Goal: Information Seeking & Learning: Learn about a topic

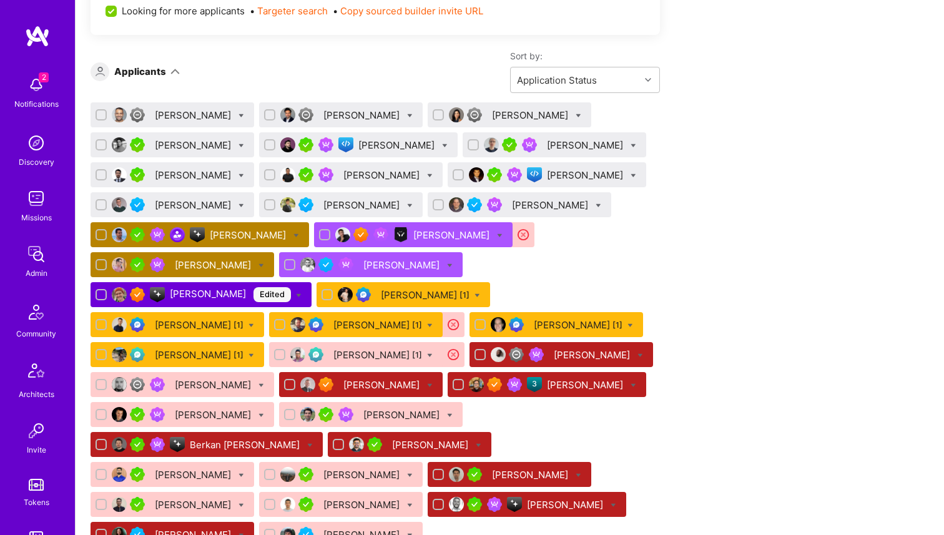
scroll to position [779, 0]
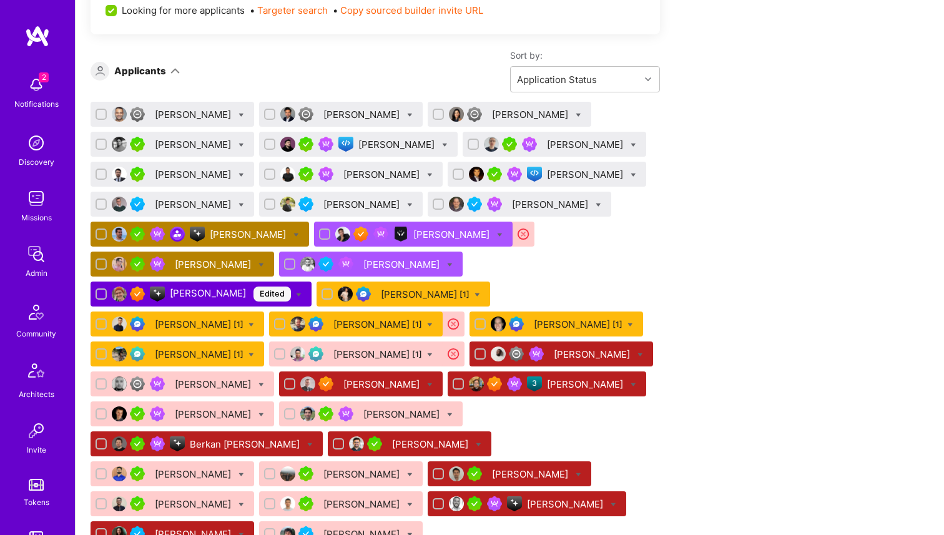
click at [386, 298] on div "[PERSON_NAME] [1]" at bounding box center [425, 294] width 89 height 13
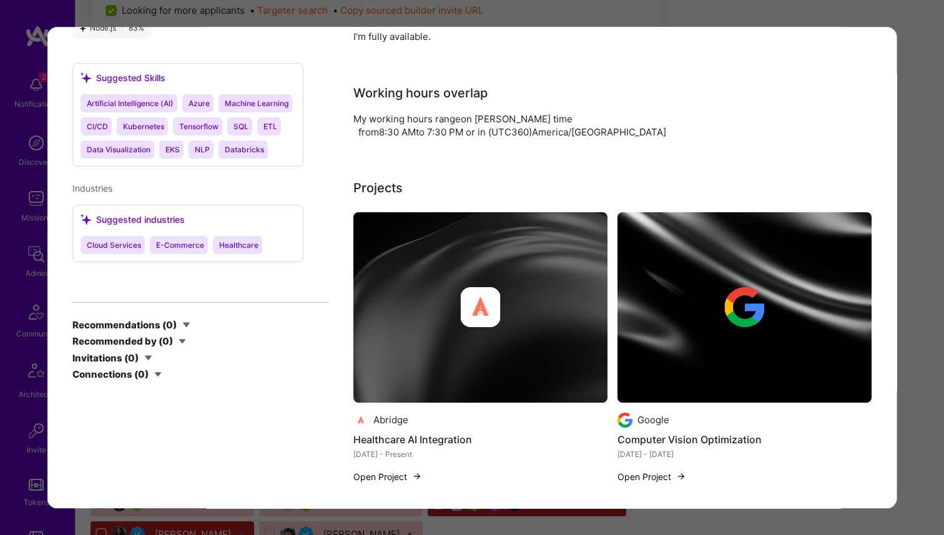
scroll to position [1568, 0]
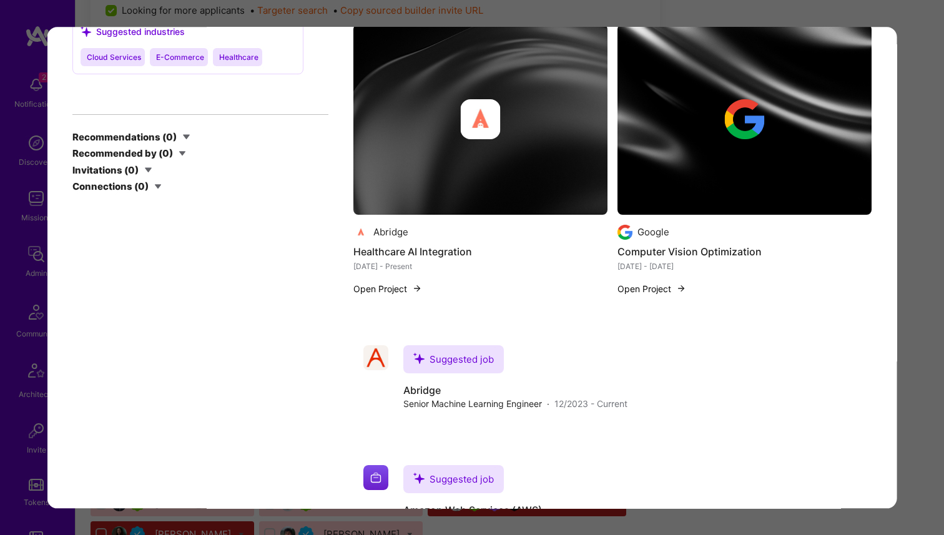
click at [34, 203] on div "Application 18 of 39 Admin data Details User ID: 68c45ed4bb2ffe3551d3b5e1 Admin…" at bounding box center [472, 267] width 944 height 535
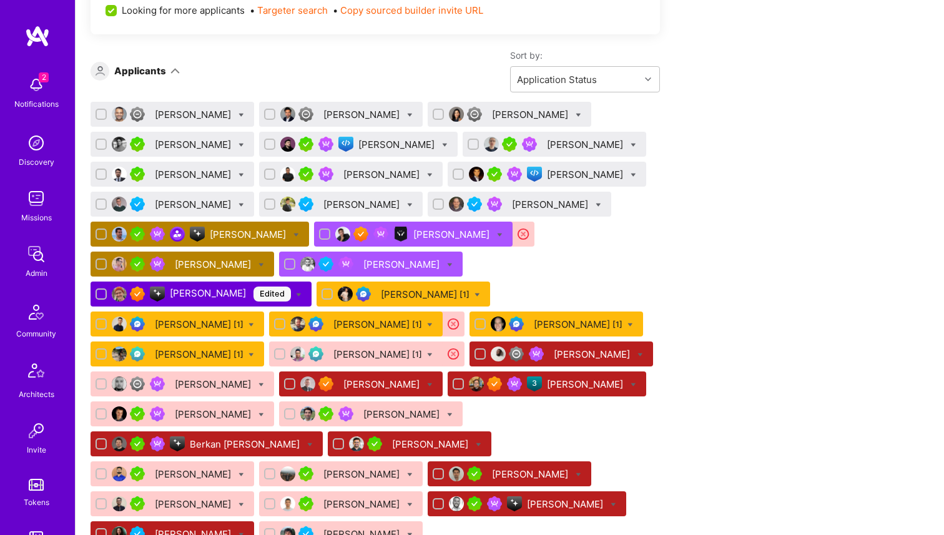
click at [243, 318] on div "[PERSON_NAME] [1]" at bounding box center [199, 324] width 89 height 13
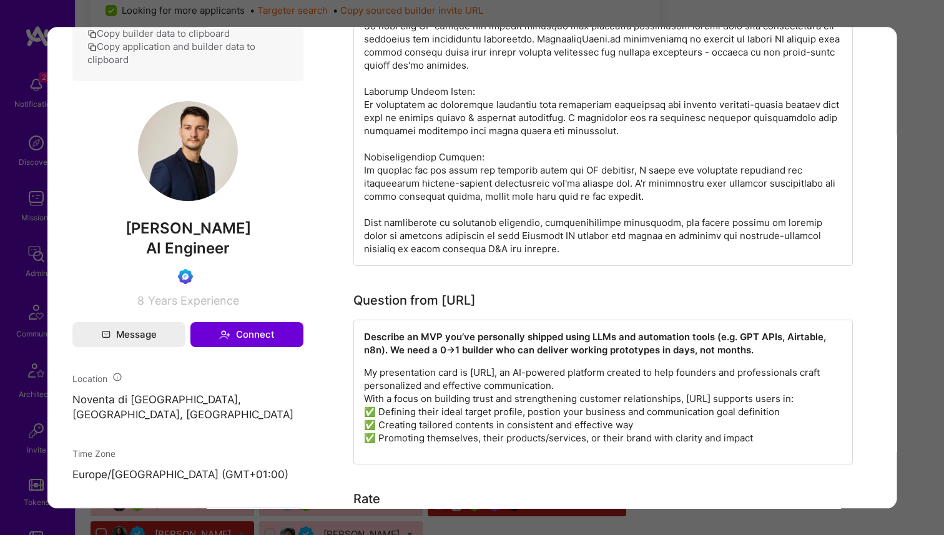
scroll to position [529, 0]
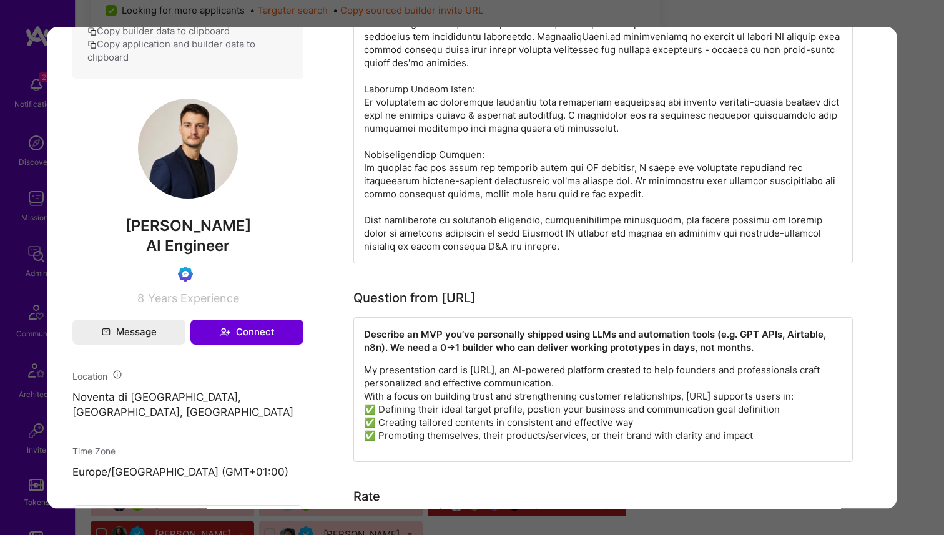
click at [15, 172] on div "Application 19 of 39 Admin data Details User ID: 68c7dc9e1d1320cc1c4ed29a Admin…" at bounding box center [472, 267] width 944 height 535
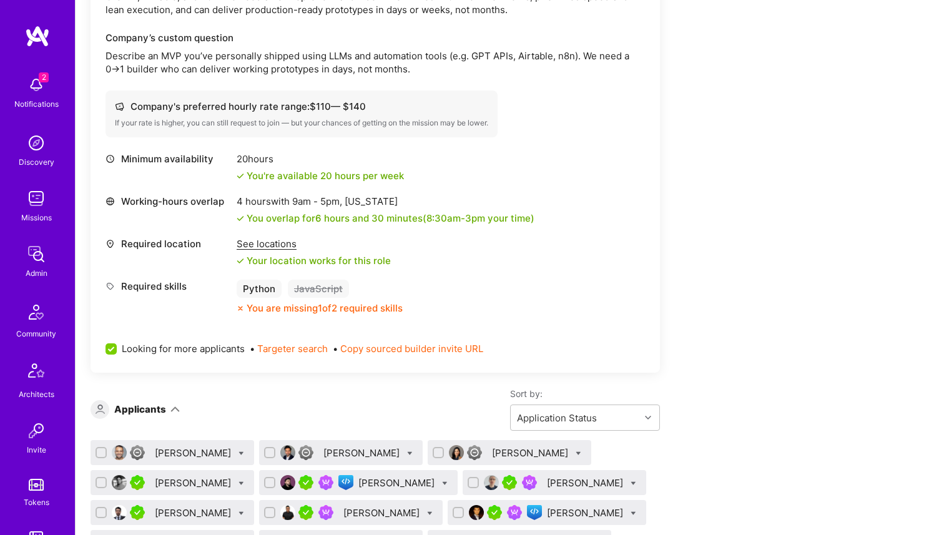
scroll to position [435, 0]
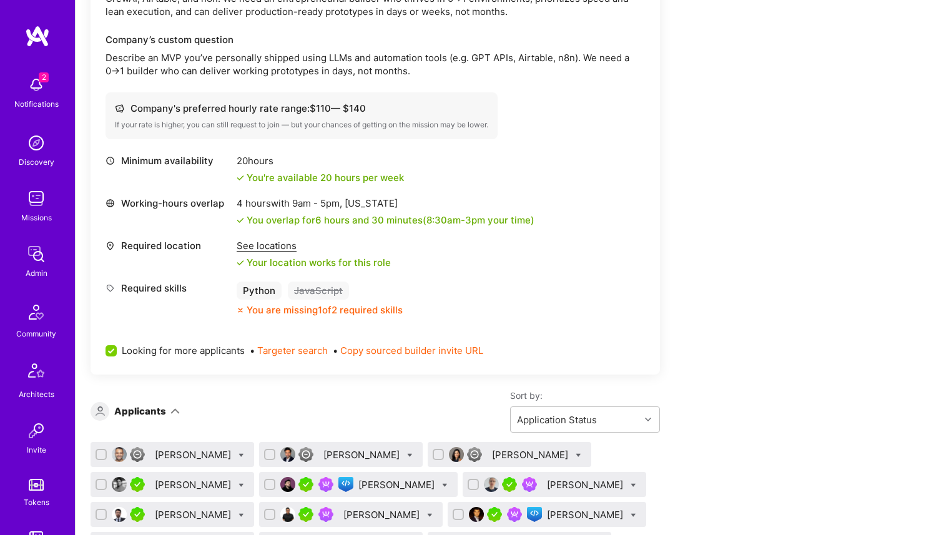
click at [248, 245] on div "See locations" at bounding box center [314, 245] width 154 height 13
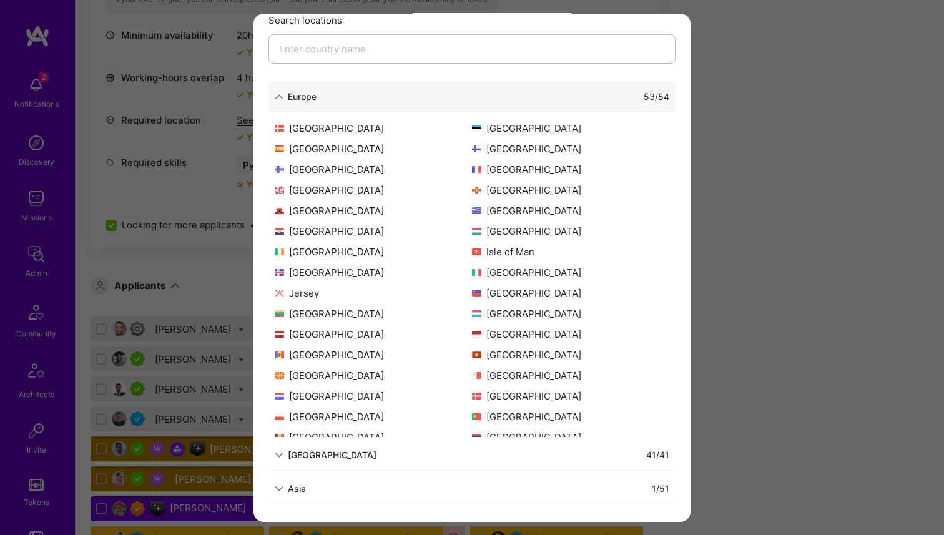
scroll to position [110, 0]
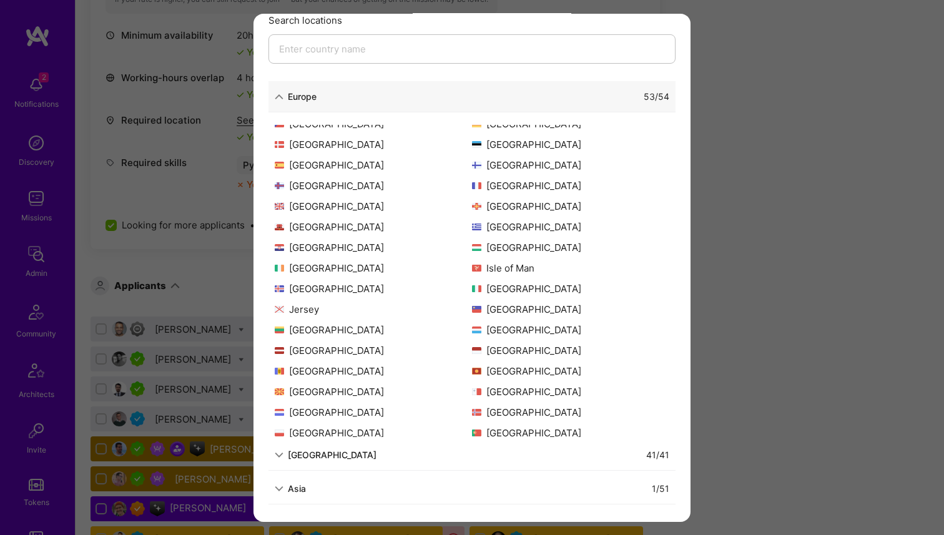
click at [176, 205] on div "Allowed Locations The locations that client marked as required will show up her…" at bounding box center [472, 267] width 944 height 535
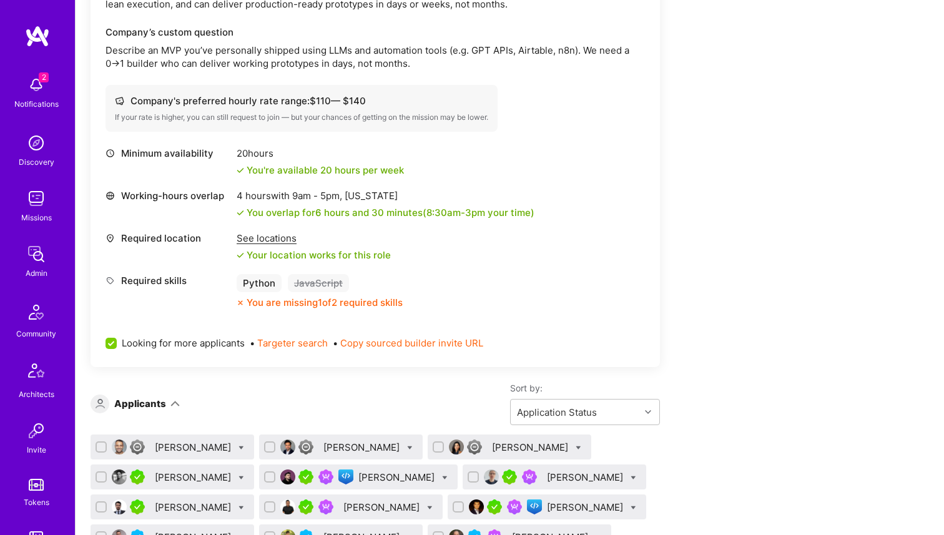
scroll to position [428, 0]
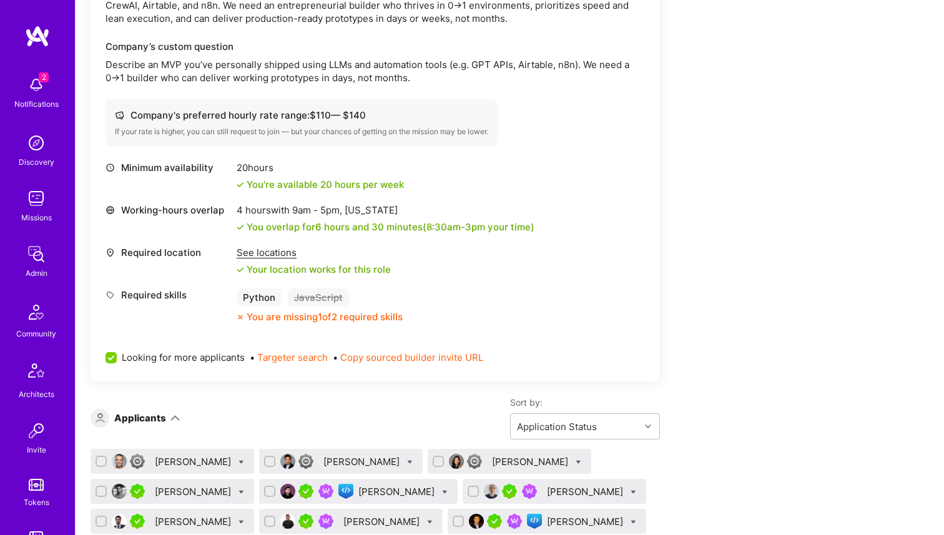
click at [308, 213] on span "9am - 5pm ," at bounding box center [317, 210] width 55 height 12
click at [245, 207] on div "4 hours with 9am - 5pm , [US_STATE]" at bounding box center [386, 209] width 298 height 13
drag, startPoint x: 232, startPoint y: 209, endPoint x: 305, endPoint y: 207, distance: 72.4
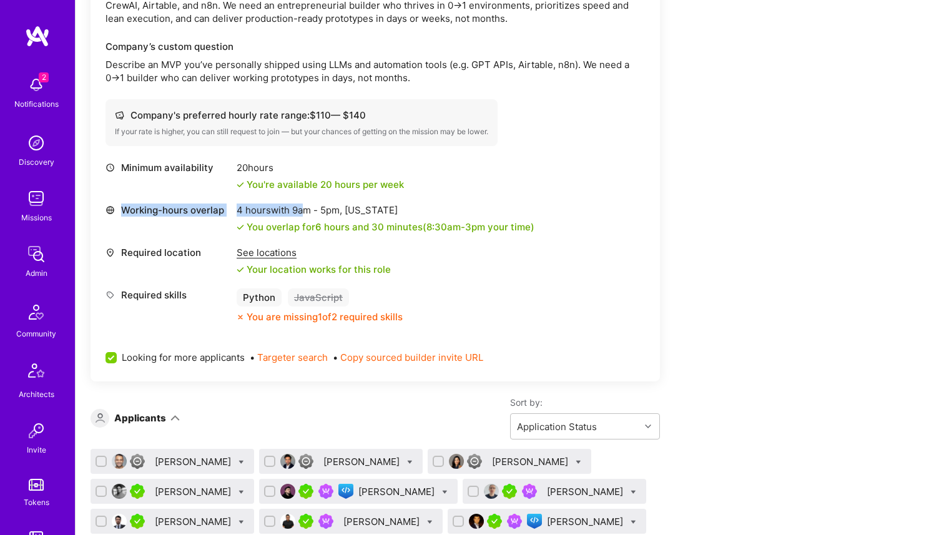
click at [305, 207] on div "Working-hours overlap 4 hours with 9am - 5pm , [US_STATE] You overlap for 6 hou…" at bounding box center [374, 218] width 539 height 30
click at [310, 207] on span "9am - 5pm ," at bounding box center [317, 210] width 55 height 12
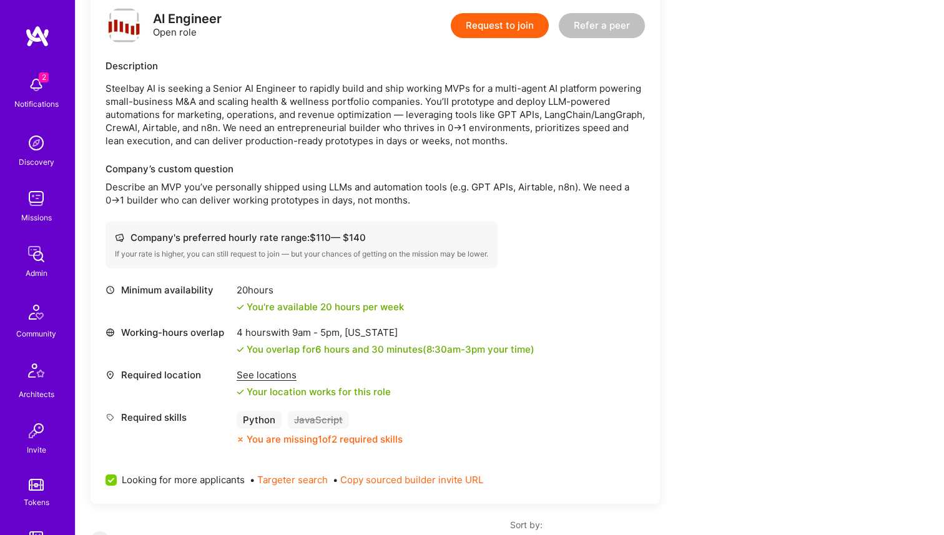
scroll to position [312, 0]
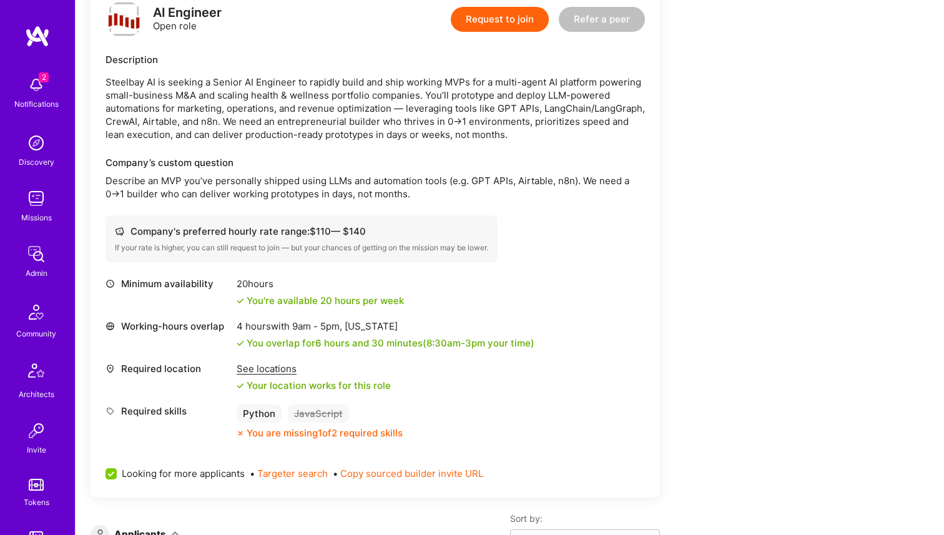
click at [275, 326] on div "4 hours with 9am - 5pm , [US_STATE]" at bounding box center [386, 326] width 298 height 13
click at [266, 326] on div "4 hours with 9am - 5pm , [US_STATE]" at bounding box center [386, 326] width 298 height 13
drag, startPoint x: 237, startPoint y: 326, endPoint x: 418, endPoint y: 325, distance: 181.0
click at [419, 326] on div "4 hours with 9am - 5pm , [US_STATE]" at bounding box center [386, 326] width 298 height 13
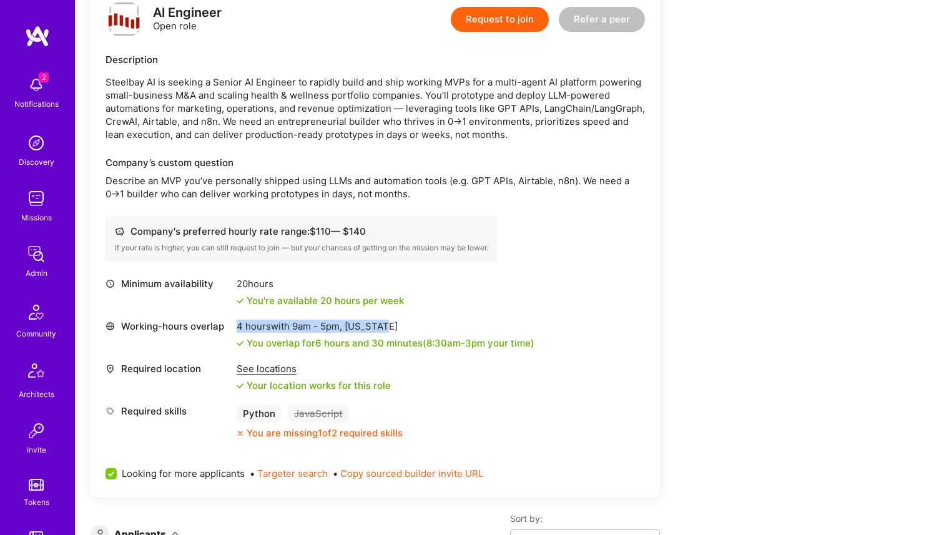
copy div "4 hours with 9am - 5pm , [US_STATE]"
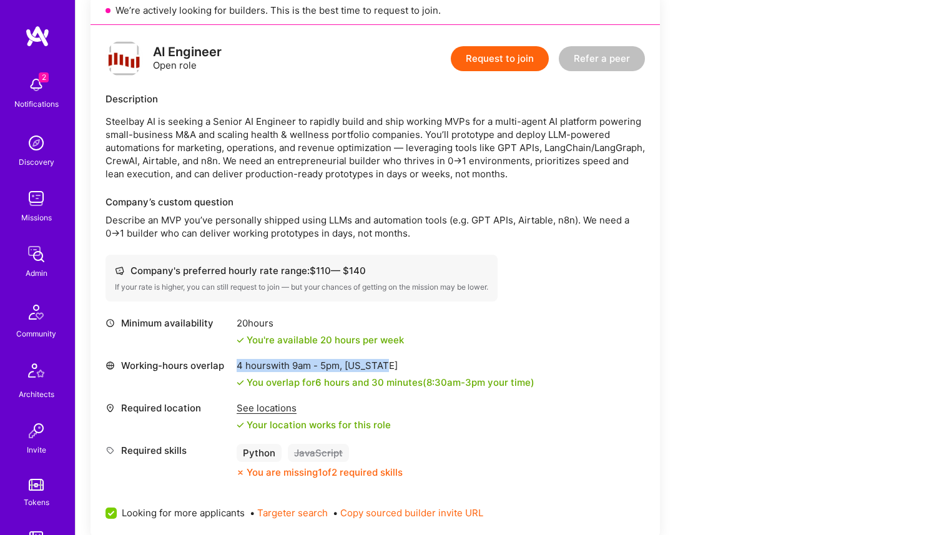
scroll to position [406, 0]
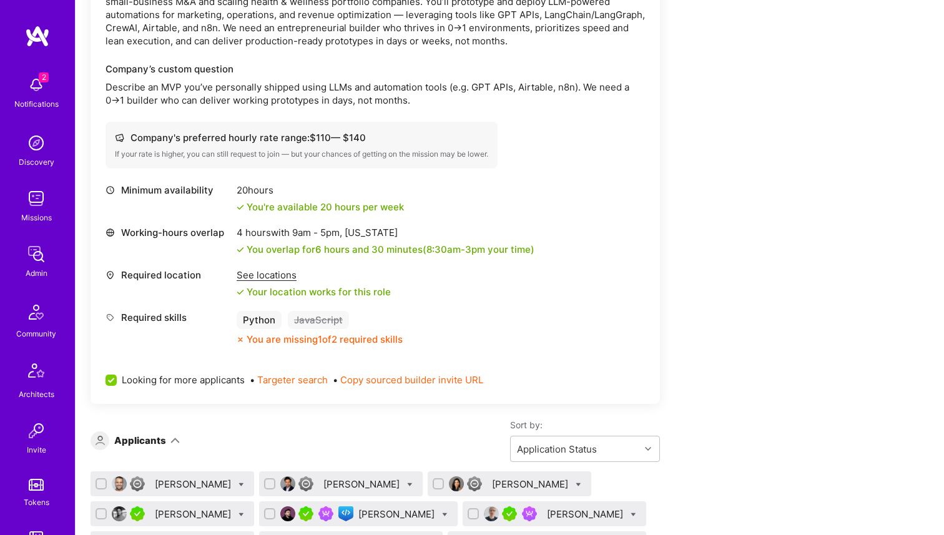
click at [343, 247] on div "You overlap for 6 hours and 30 minutes ( 8:30am - 3pm your time)" at bounding box center [391, 249] width 288 height 13
click at [343, 246] on div "You overlap for 6 hours and 30 minutes ( 8:30am - 3pm your time)" at bounding box center [391, 249] width 288 height 13
click at [390, 255] on div "Minimum availability 20 hours You're available 20 hours per week Working-hours …" at bounding box center [374, 264] width 539 height 162
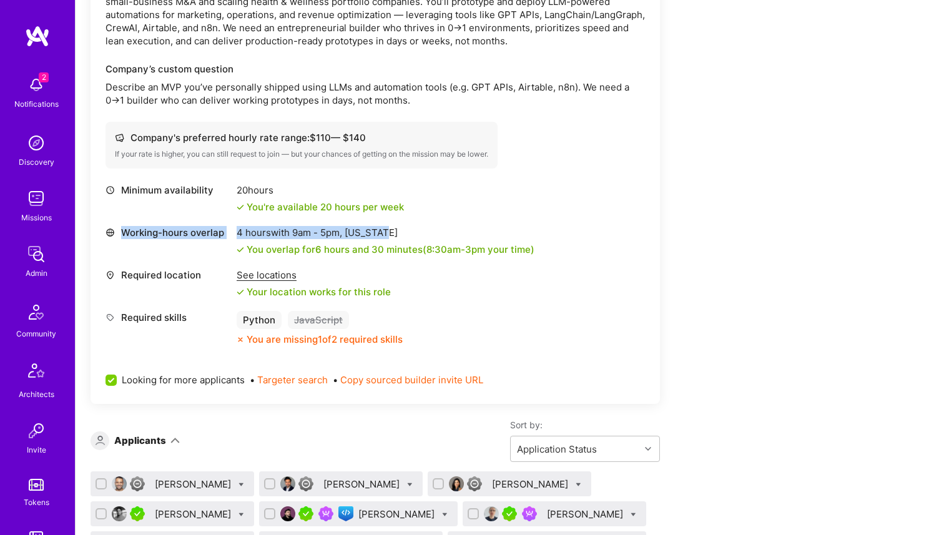
drag, startPoint x: 271, startPoint y: 231, endPoint x: 390, endPoint y: 231, distance: 119.2
click at [390, 231] on div "Working-hours overlap 4 hours with 9am - 5pm , [US_STATE] You overlap for 6 hou…" at bounding box center [374, 241] width 539 height 30
click at [390, 231] on div "4 hours with 9am - 5pm , [US_STATE]" at bounding box center [386, 232] width 298 height 13
drag, startPoint x: 399, startPoint y: 231, endPoint x: 240, endPoint y: 231, distance: 159.8
click at [240, 231] on div "4 hours with 9am - 5pm , [US_STATE]" at bounding box center [386, 232] width 298 height 13
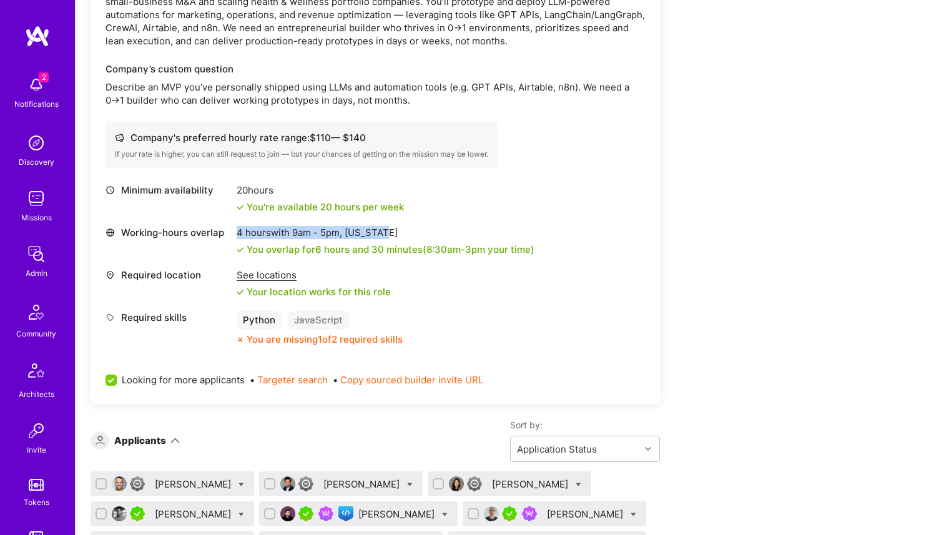
drag, startPoint x: 234, startPoint y: 229, endPoint x: 480, endPoint y: 228, distance: 245.9
click at [480, 228] on div "Working-hours overlap 4 hours with 9am - 5pm , [US_STATE] You overlap for 6 hou…" at bounding box center [374, 241] width 539 height 30
copy div "4 hours with 9am - 5pm , [US_STATE]"
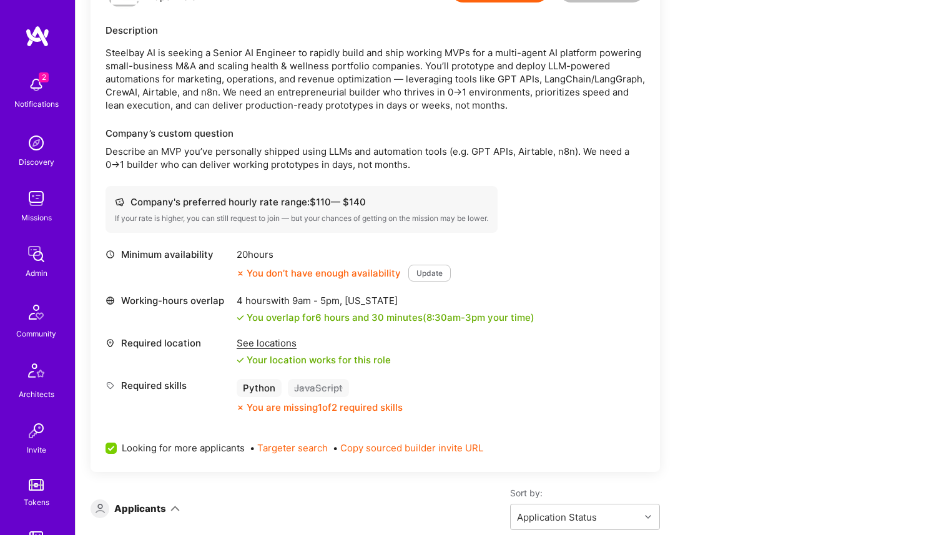
scroll to position [245, 0]
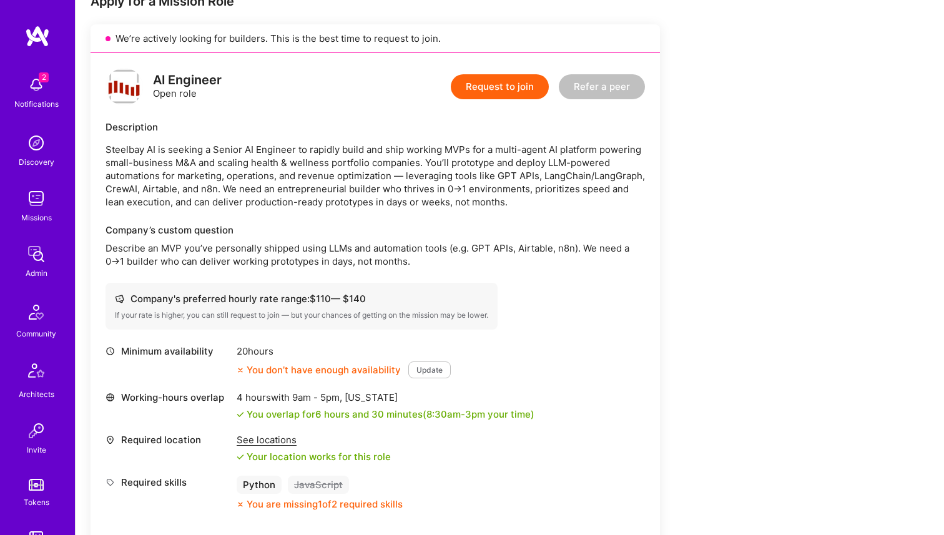
click at [376, 245] on p "Describe an MVP you’ve personally shipped using LLMs and automation tools (e.g.…" at bounding box center [374, 255] width 539 height 26
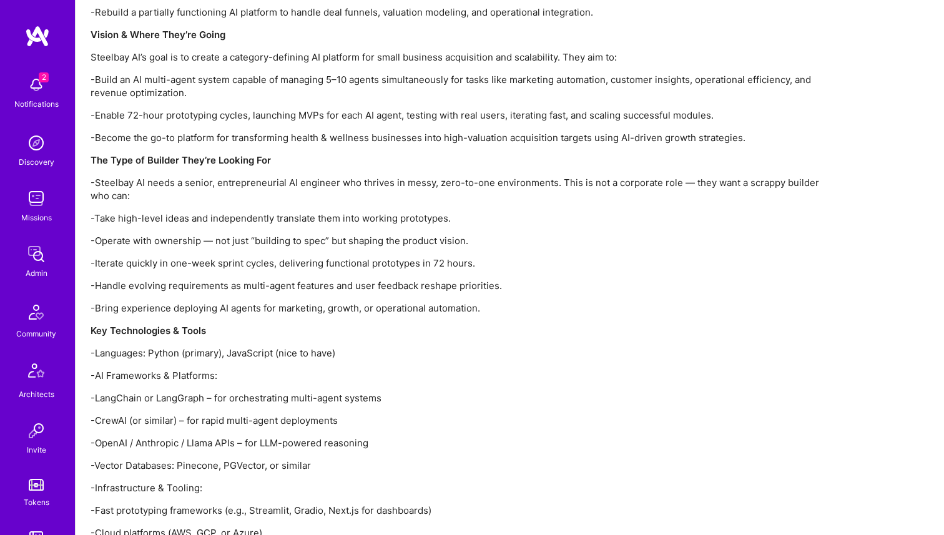
scroll to position [1957, 0]
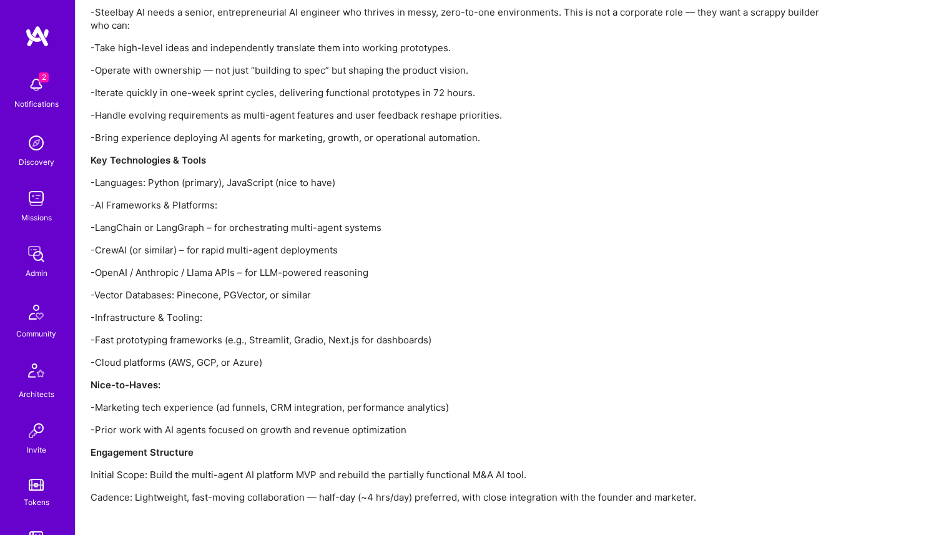
click at [326, 446] on p "Engagement Structure" at bounding box center [464, 452] width 749 height 13
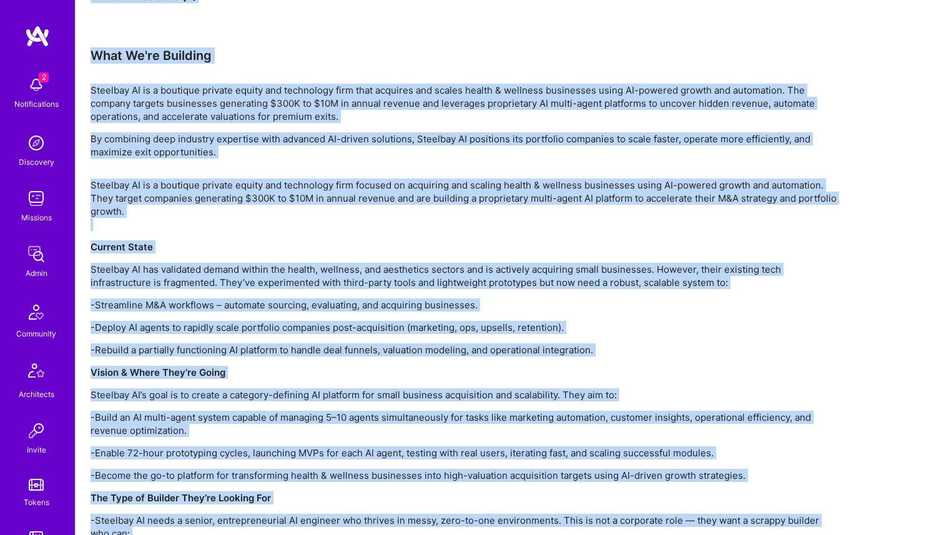
scroll to position [1364, 0]
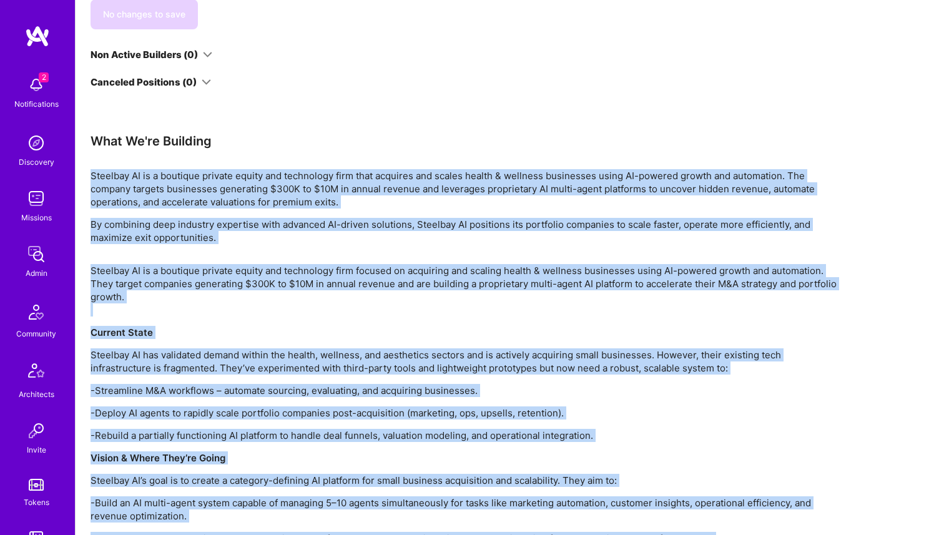
drag, startPoint x: 753, startPoint y: 478, endPoint x: 90, endPoint y: 144, distance: 741.6
copy div "Steelbay AI is a boutique private equity and technology firm that acquires and …"
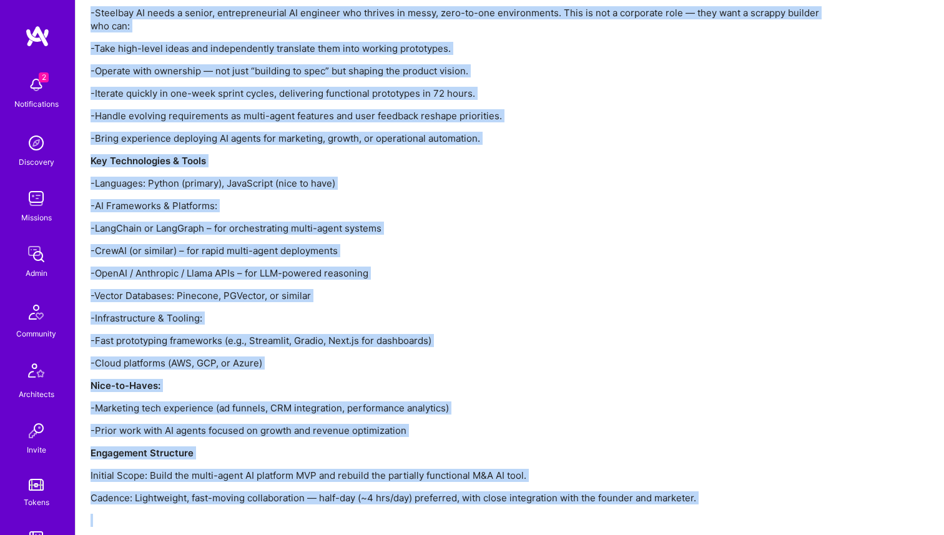
scroll to position [1957, 0]
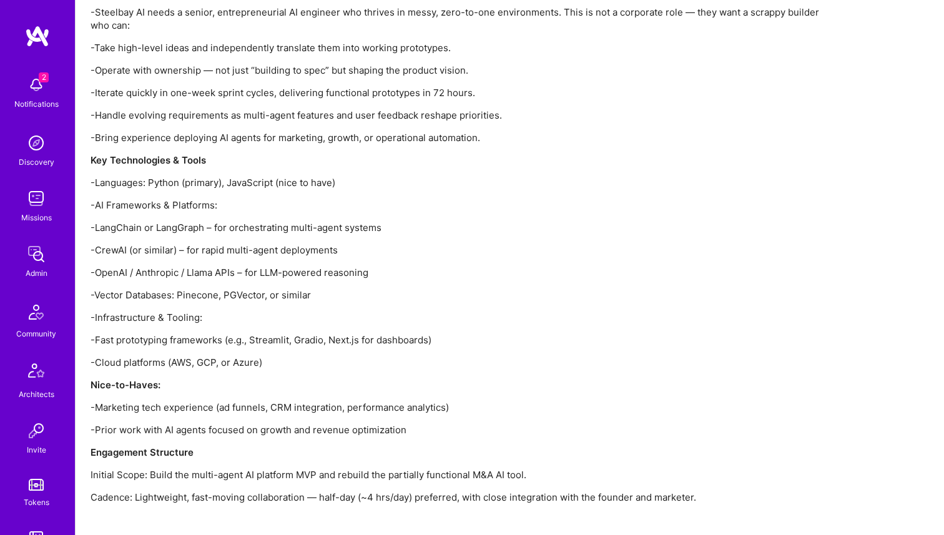
click at [459, 356] on p "-Cloud platforms (AWS, GCP, or Azure)" at bounding box center [464, 362] width 749 height 13
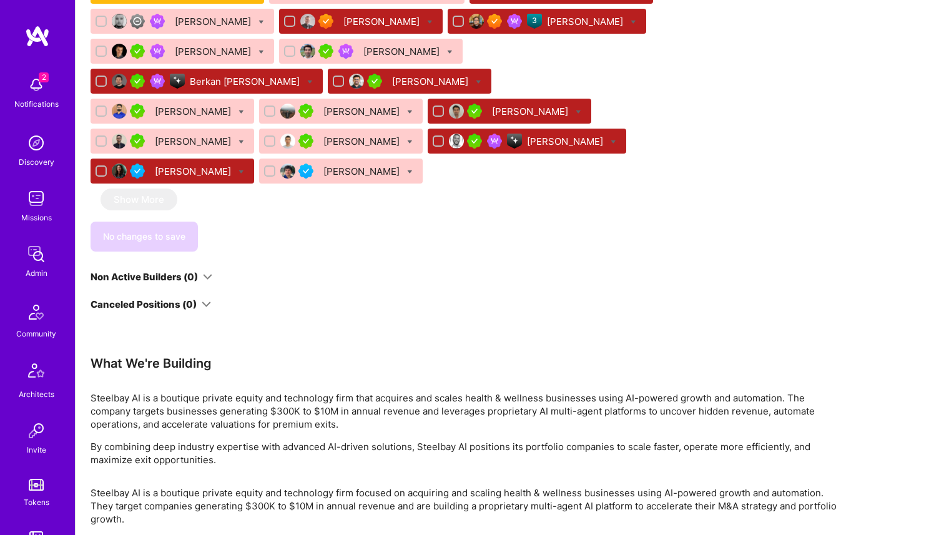
scroll to position [1181, 0]
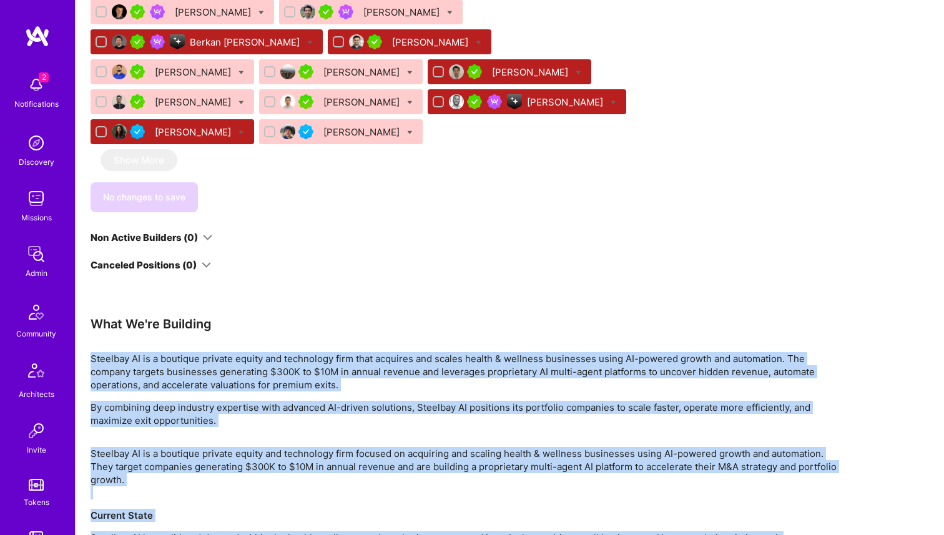
drag, startPoint x: 719, startPoint y: 480, endPoint x: 89, endPoint y: 329, distance: 648.2
click at [89, 329] on div "Apply for a Mission Role We’re actively looking for builders. This is the best …" at bounding box center [510, 192] width 868 height 2300
copy div "Steelbay AI is a boutique private equity and technology firm that acquires and …"
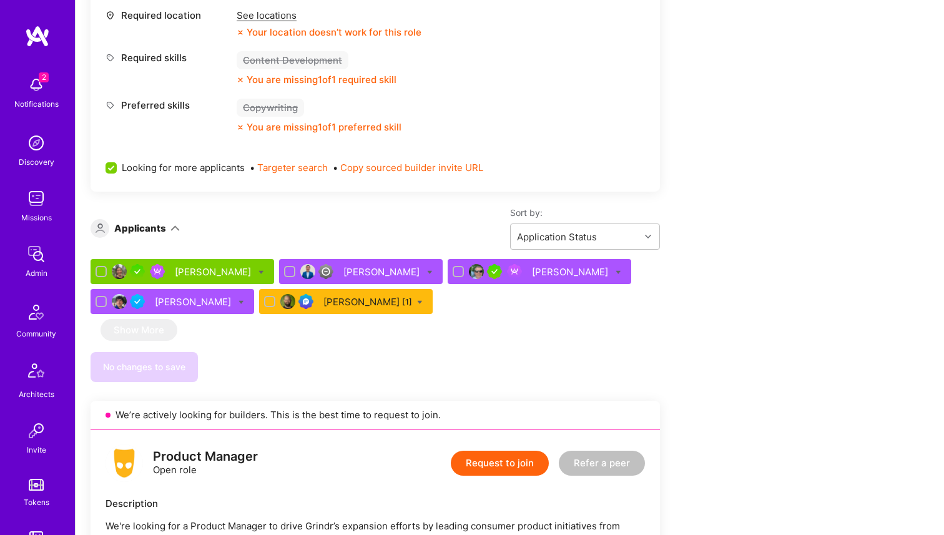
scroll to position [642, 0]
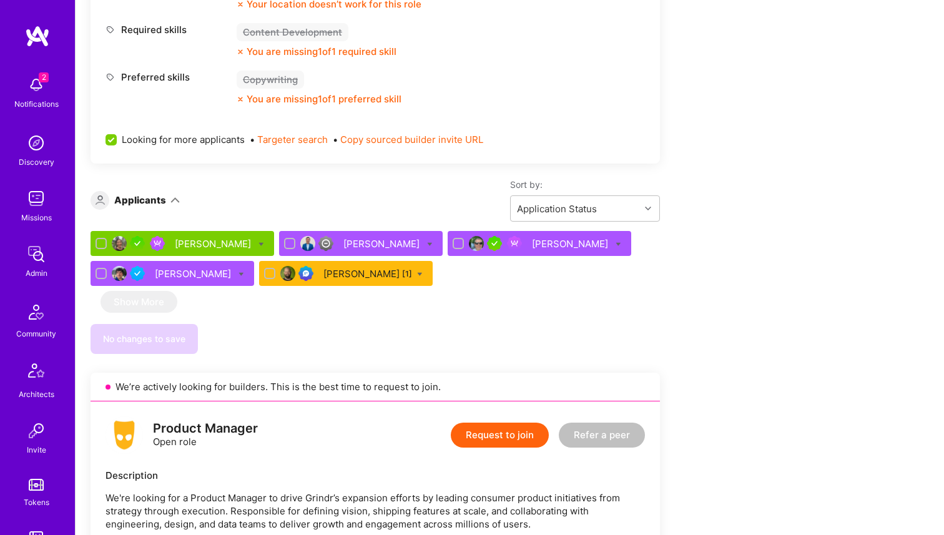
click at [325, 272] on div "Ryan Bentley [1]" at bounding box center [367, 273] width 89 height 13
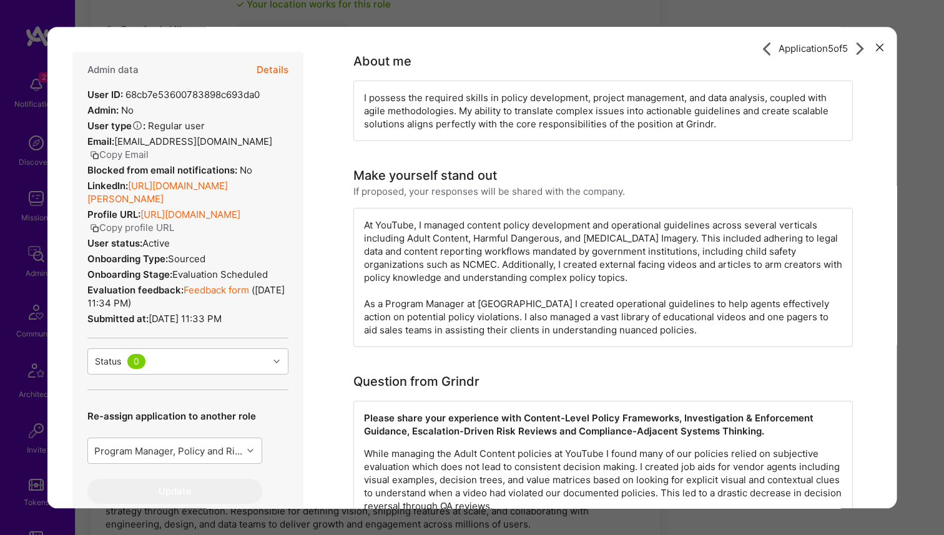
click at [202, 187] on link "https://linkedin.com/in/ryan-bentley-20653345" at bounding box center [157, 192] width 140 height 25
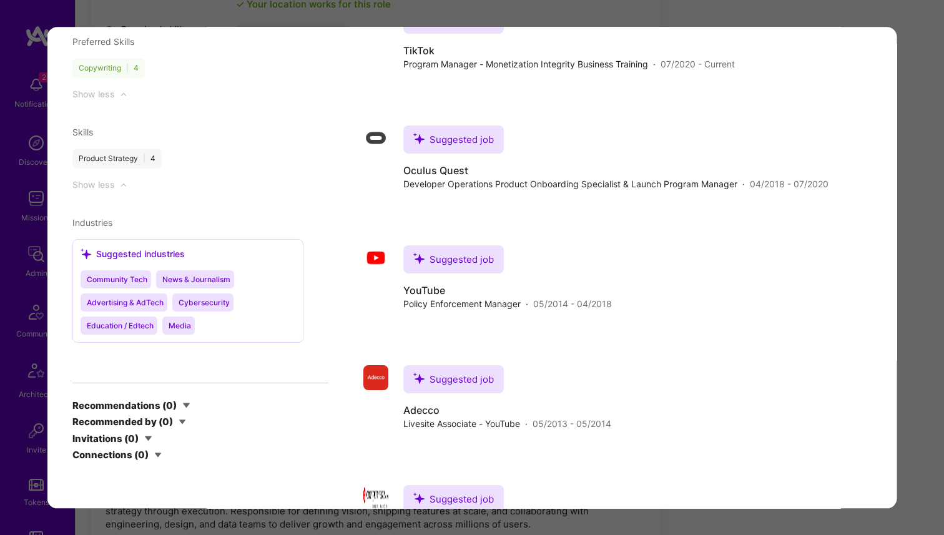
scroll to position [1497, 0]
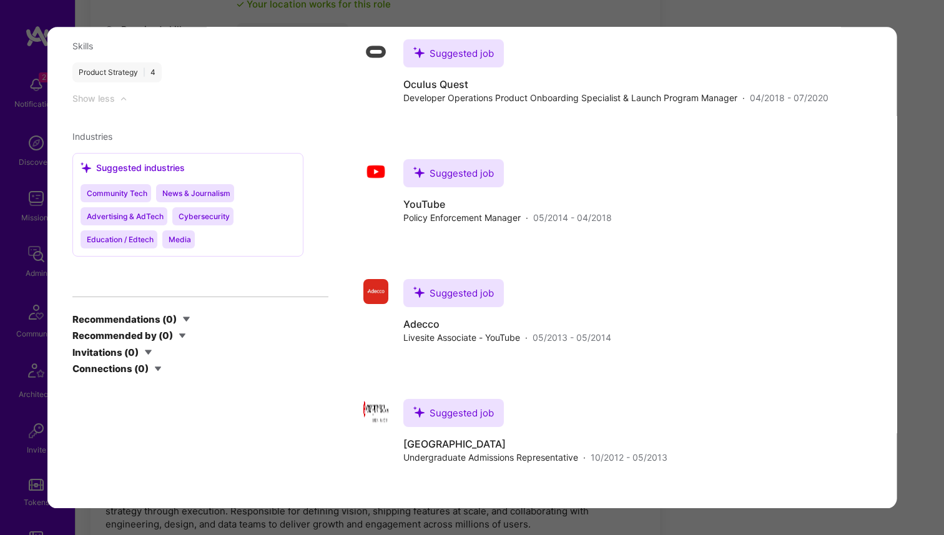
click at [12, 169] on div "Application 5 of 5 Admin data Details User ID: 68cb7e53600783898c693da0 Admin: …" at bounding box center [472, 267] width 944 height 535
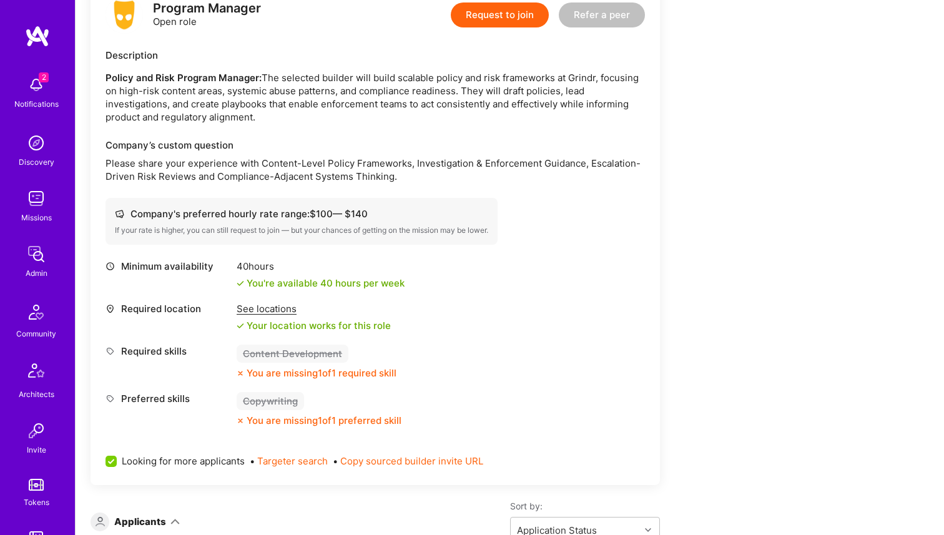
scroll to position [406, 0]
